Goal: Information Seeking & Learning: Learn about a topic

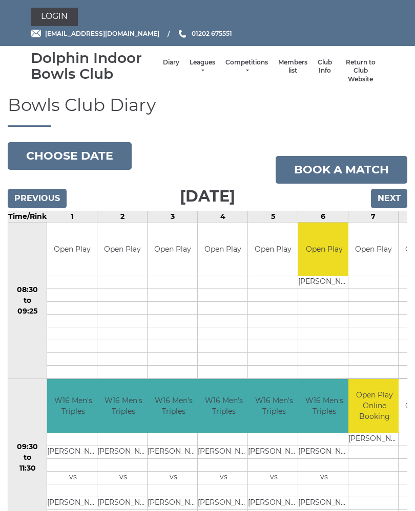
click at [36, 197] on input "Previous" at bounding box center [37, 198] width 59 height 19
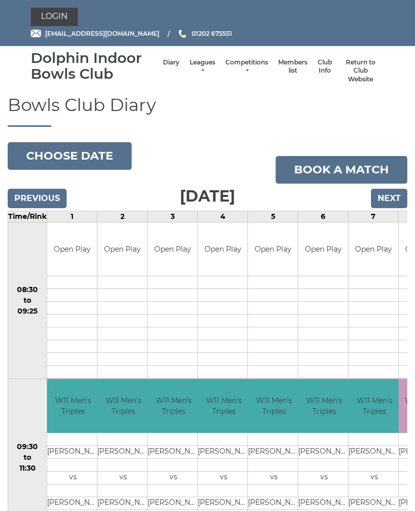
click at [189, 63] on link "Leagues" at bounding box center [202, 66] width 26 height 17
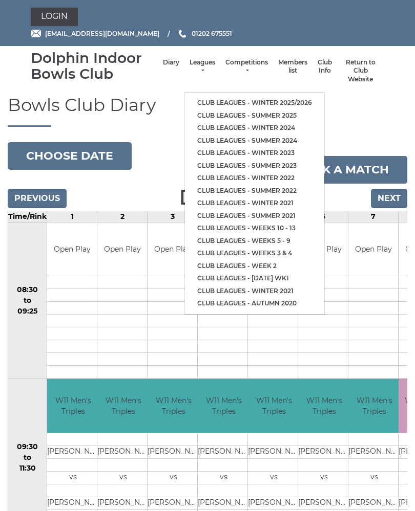
click at [217, 97] on link "Club leagues - Winter 2025/2026" at bounding box center [254, 103] width 139 height 13
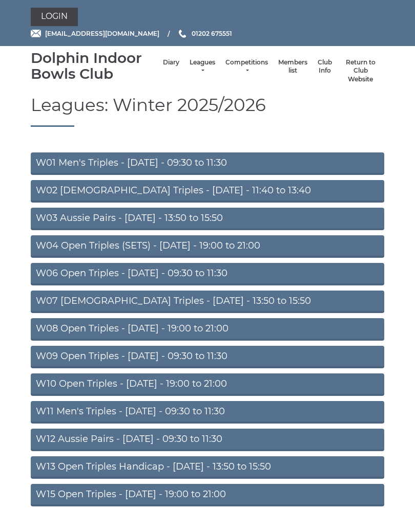
click at [151, 492] on link "W15 Open Triples - [DATE] - 19:00 to 21:00" at bounding box center [207, 495] width 353 height 23
